Goal: Find specific page/section: Find specific page/section

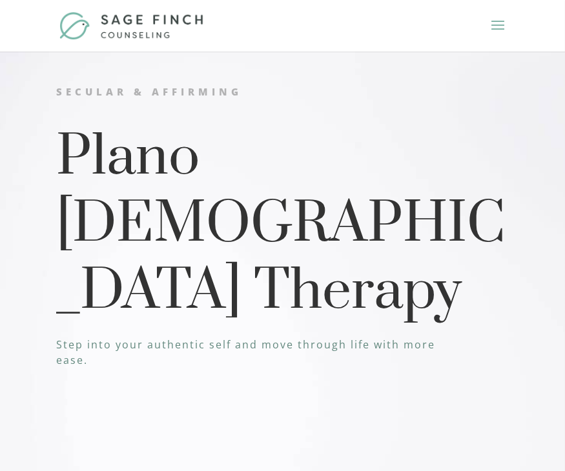
click at [498, 26] on span at bounding box center [498, 34] width 21 height 36
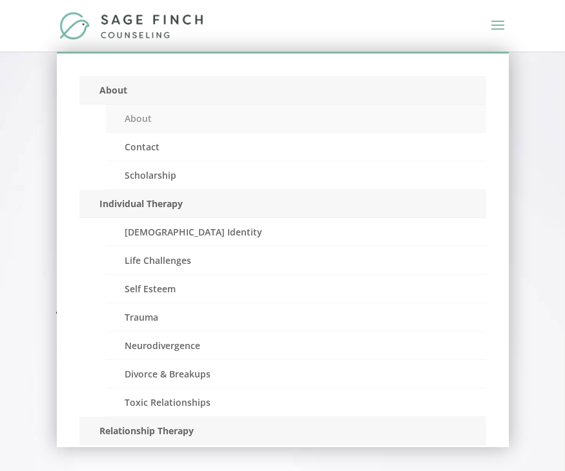
click at [139, 119] on link "About" at bounding box center [296, 119] width 380 height 28
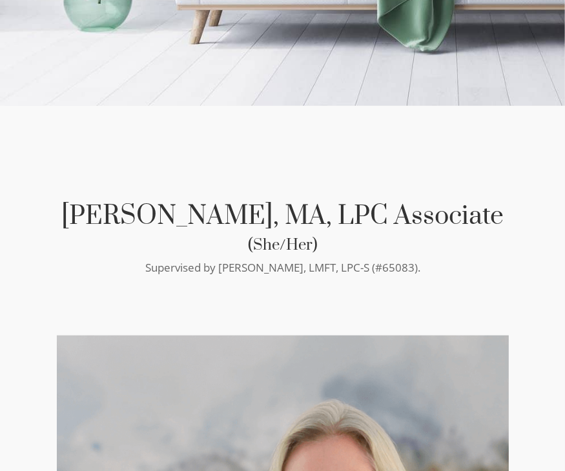
scroll to position [581, 0]
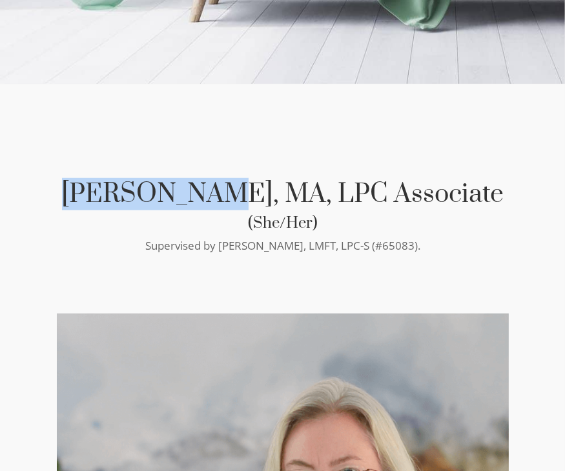
drag, startPoint x: 94, startPoint y: 175, endPoint x: 237, endPoint y: 176, distance: 142.7
click at [237, 179] on h2 "Ellery Wren, MA, LPC Associate" at bounding box center [283, 197] width 449 height 37
copy h2 "Ellery Wren"
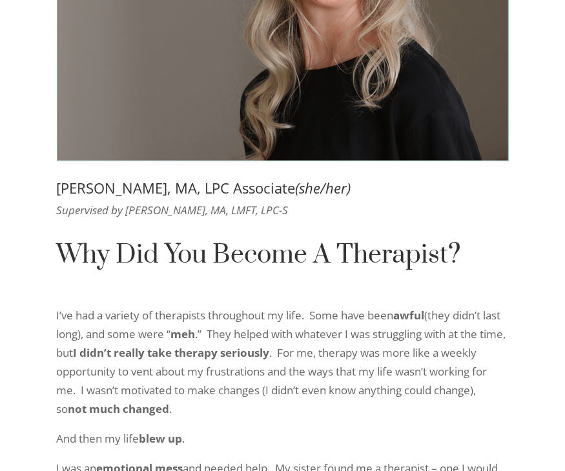
scroll to position [3617, 0]
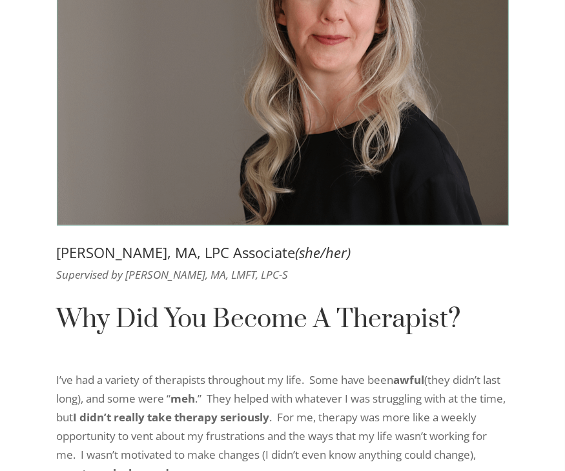
click at [168, 245] on h3 "Ellery Wren, MA, LPC Associate (she/her)" at bounding box center [283, 255] width 452 height 21
drag, startPoint x: 168, startPoint y: 238, endPoint x: 180, endPoint y: 241, distance: 12.5
click at [180, 245] on h3 "Ellery Wren, MA, LPC Associate (she/her)" at bounding box center [283, 255] width 452 height 21
